Goal: Task Accomplishment & Management: Use online tool/utility

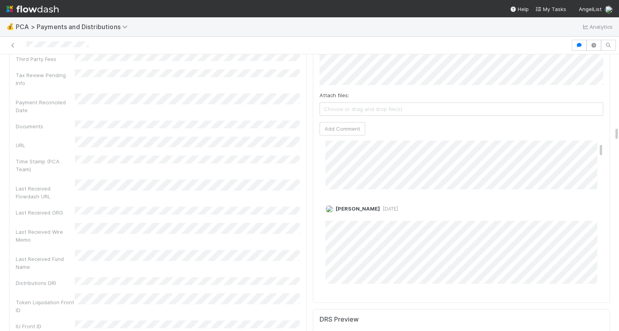
scroll to position [91, 0]
click at [324, 221] on div "Berkley Cade 4 days ago Edit Delete" at bounding box center [462, 240] width 284 height 85
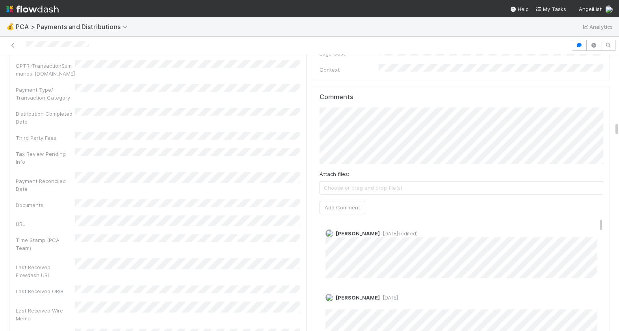
scroll to position [1354, 0]
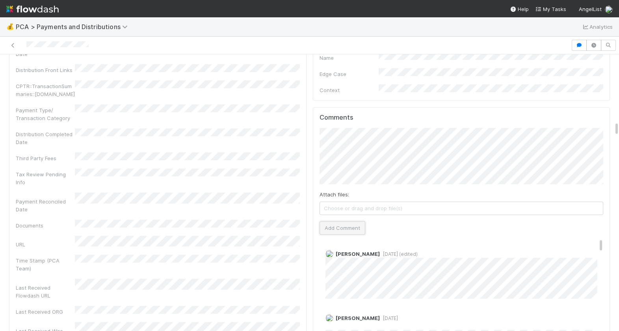
click at [353, 221] on button "Add Comment" at bounding box center [343, 227] width 46 height 13
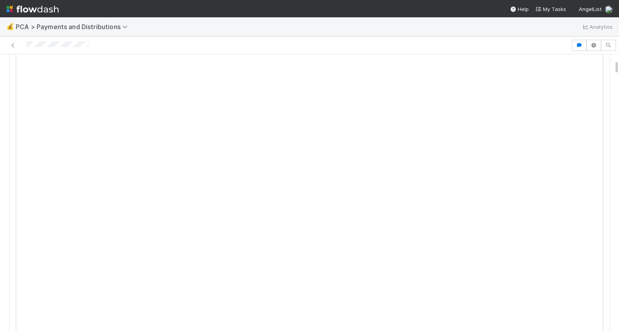
scroll to position [0, 0]
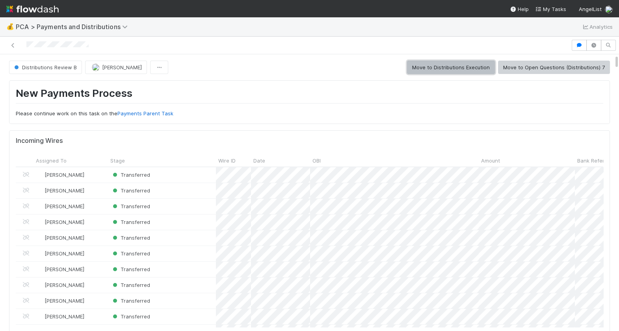
click at [483, 71] on button "Move to Distributions Execution" at bounding box center [451, 67] width 88 height 13
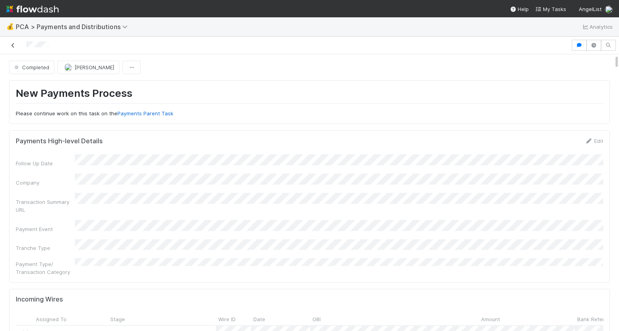
click at [13, 42] on link at bounding box center [13, 45] width 8 height 8
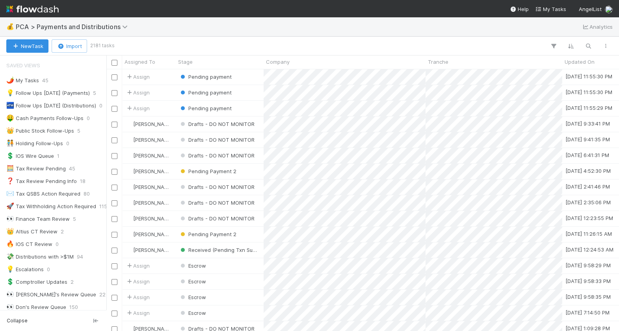
scroll to position [640, 0]
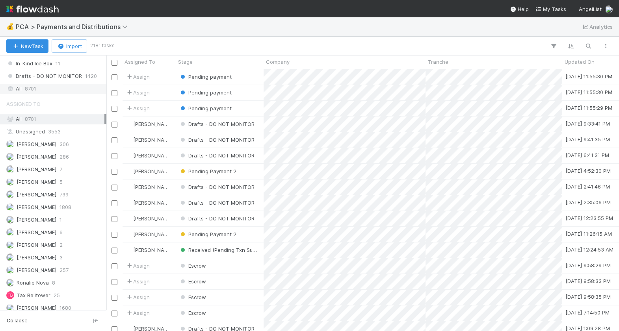
click at [44, 90] on div "All 8701" at bounding box center [53, 89] width 106 height 11
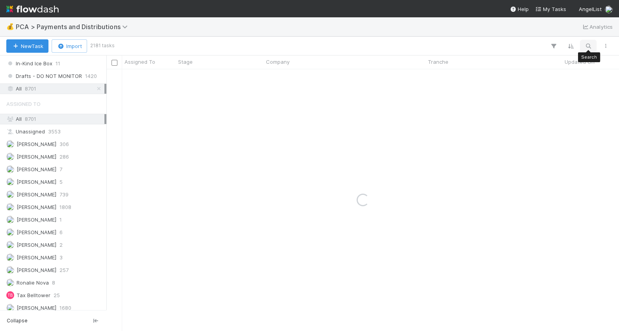
click at [587, 45] on icon "button" at bounding box center [588, 46] width 8 height 7
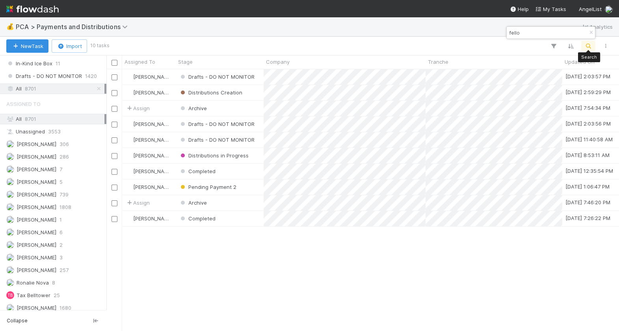
scroll to position [262, 512]
type input "fello"
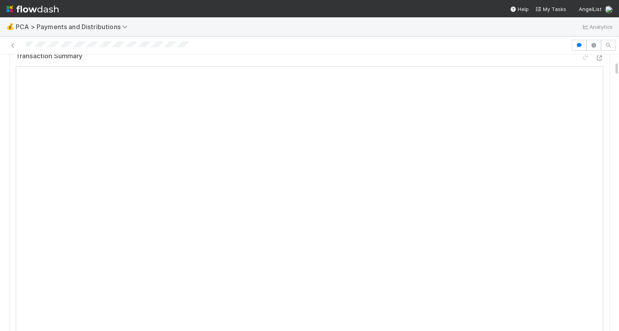
scroll to position [128, 0]
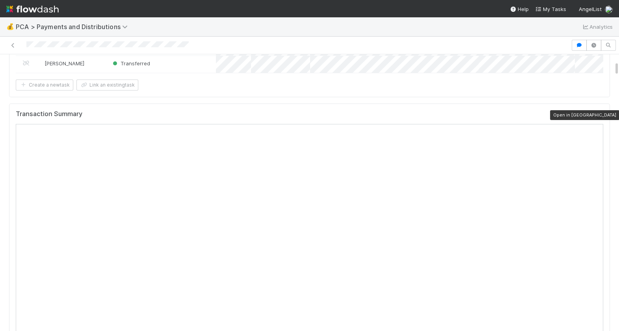
click at [597, 117] on icon at bounding box center [599, 115] width 8 height 5
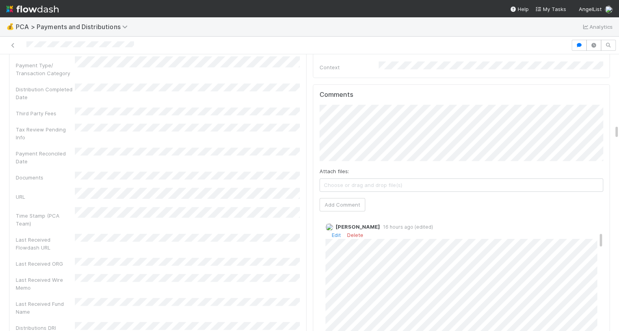
scroll to position [149, 0]
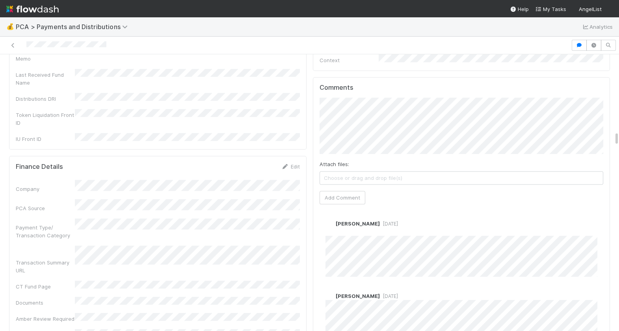
scroll to position [1430, 0]
